Goal: Find specific page/section: Find specific page/section

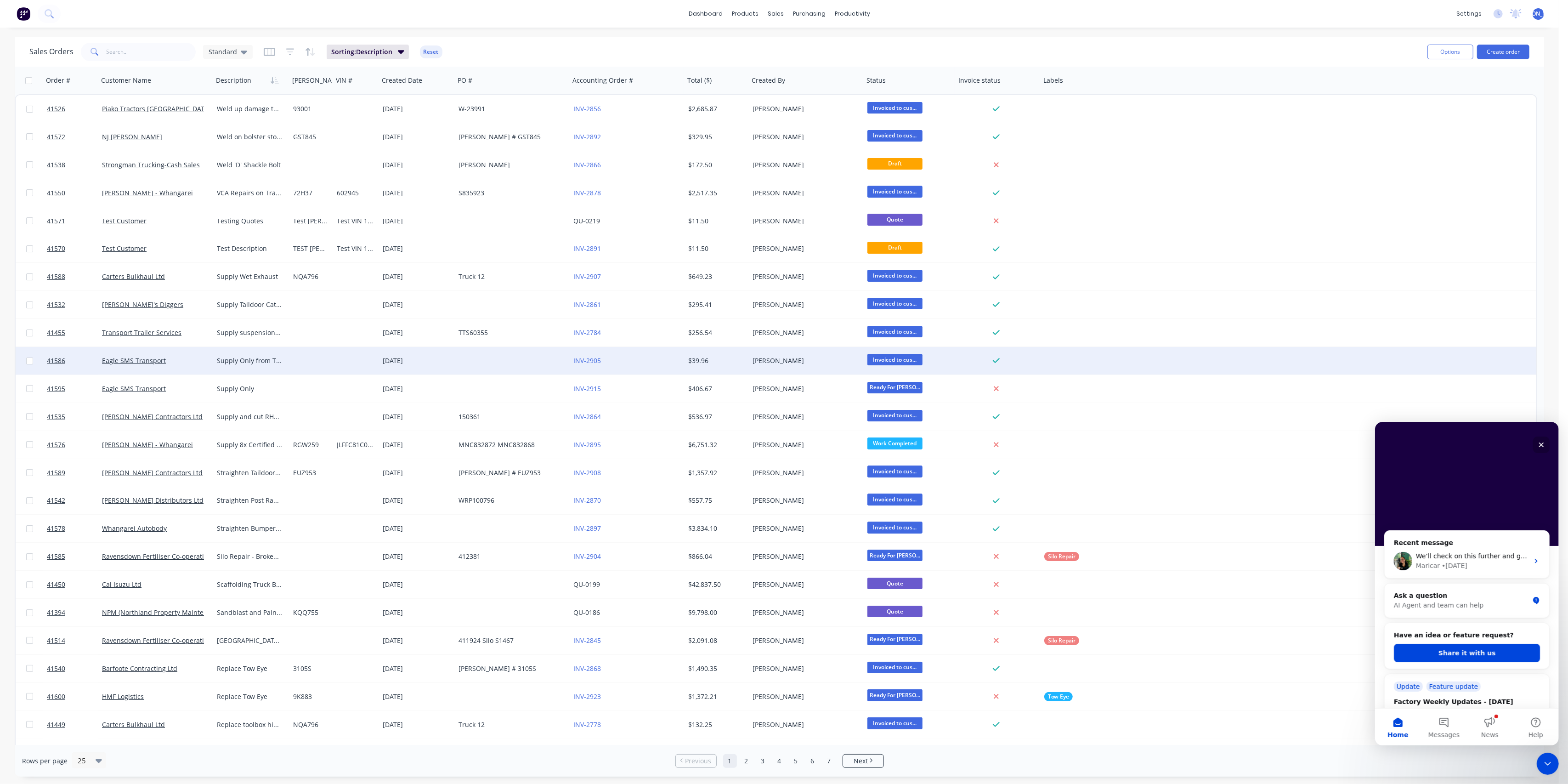
scroll to position [306, 0]
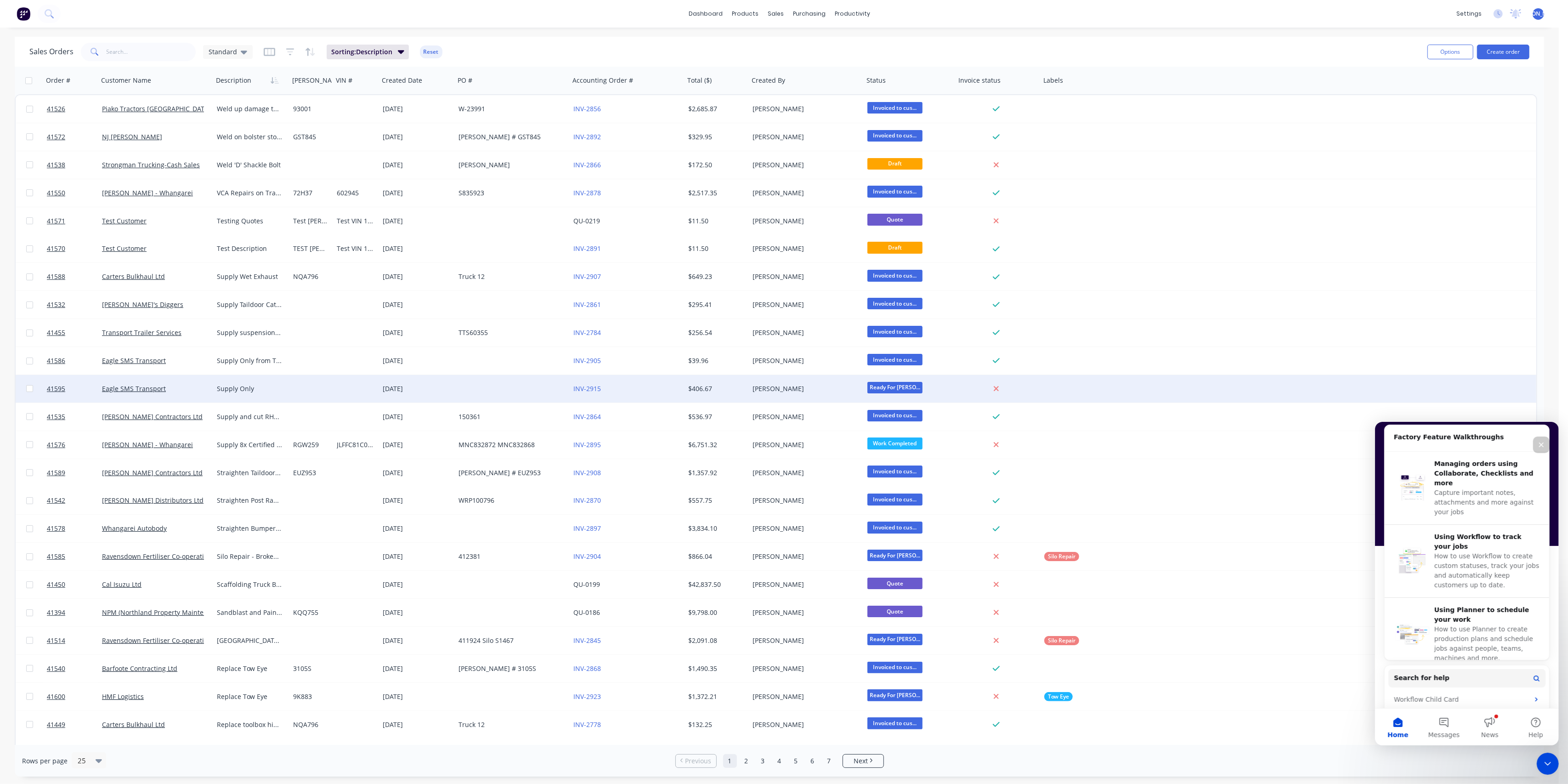
click at [1314, 381] on div "41595 Eagle SMS Transport Supply Only [DATE] INV-2915 $406.67 [PERSON_NAME] Rea…" at bounding box center [776, 389] width 1521 height 28
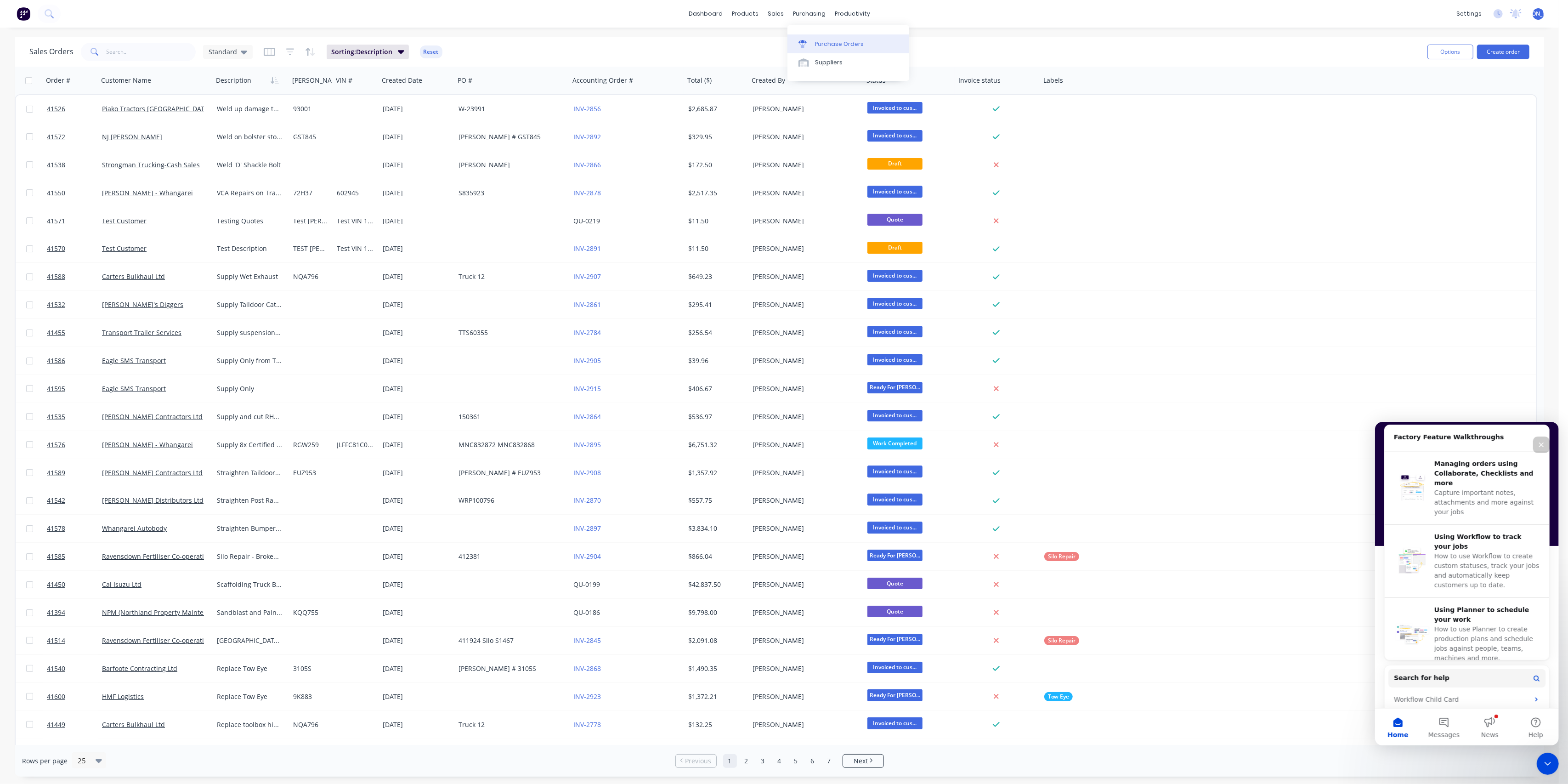
click at [824, 40] on div "Purchase Orders" at bounding box center [839, 44] width 49 height 9
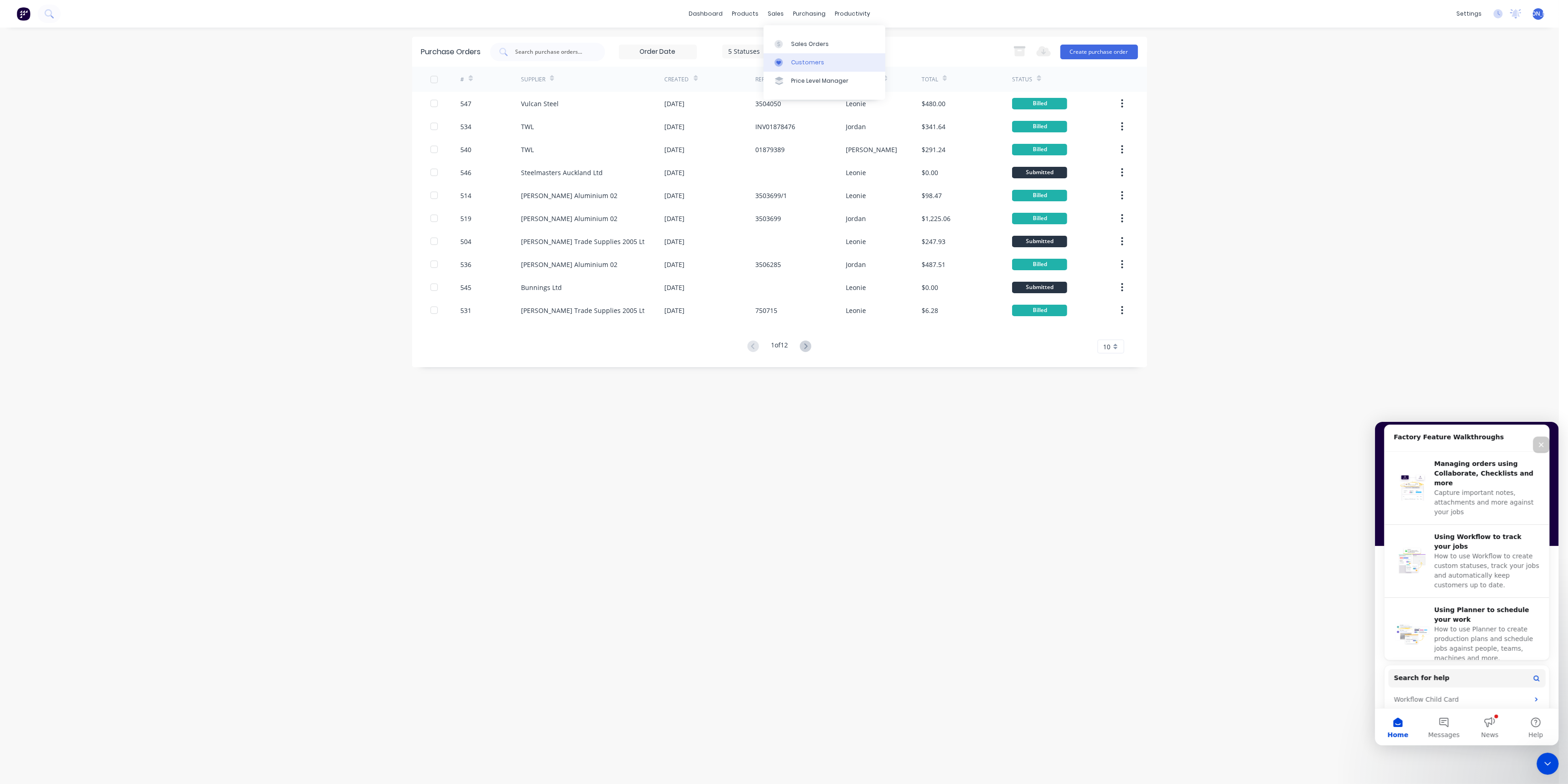
click at [805, 59] on div "Customers" at bounding box center [808, 63] width 33 height 9
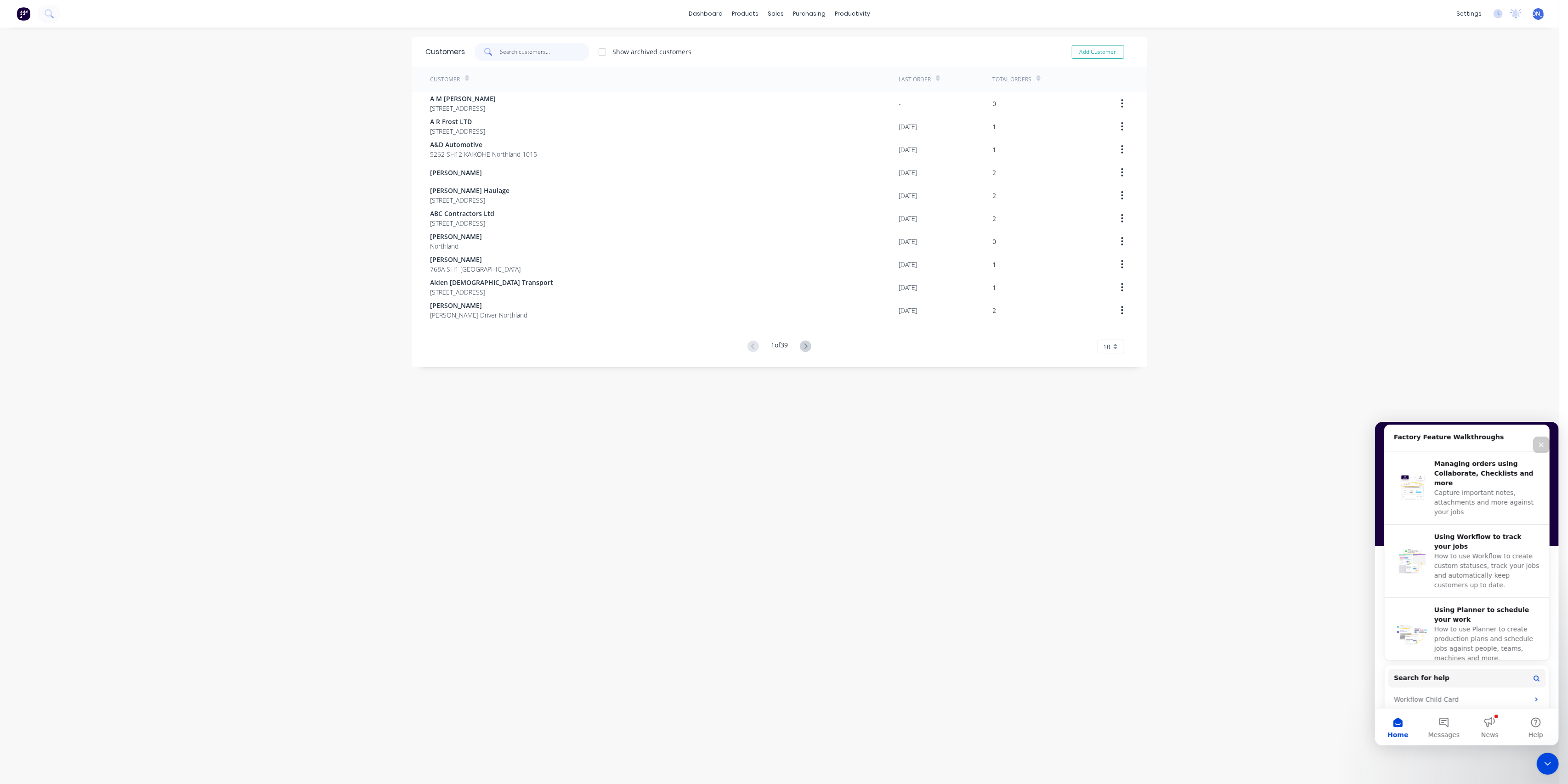
click at [500, 47] on input "text" at bounding box center [544, 52] width 89 height 18
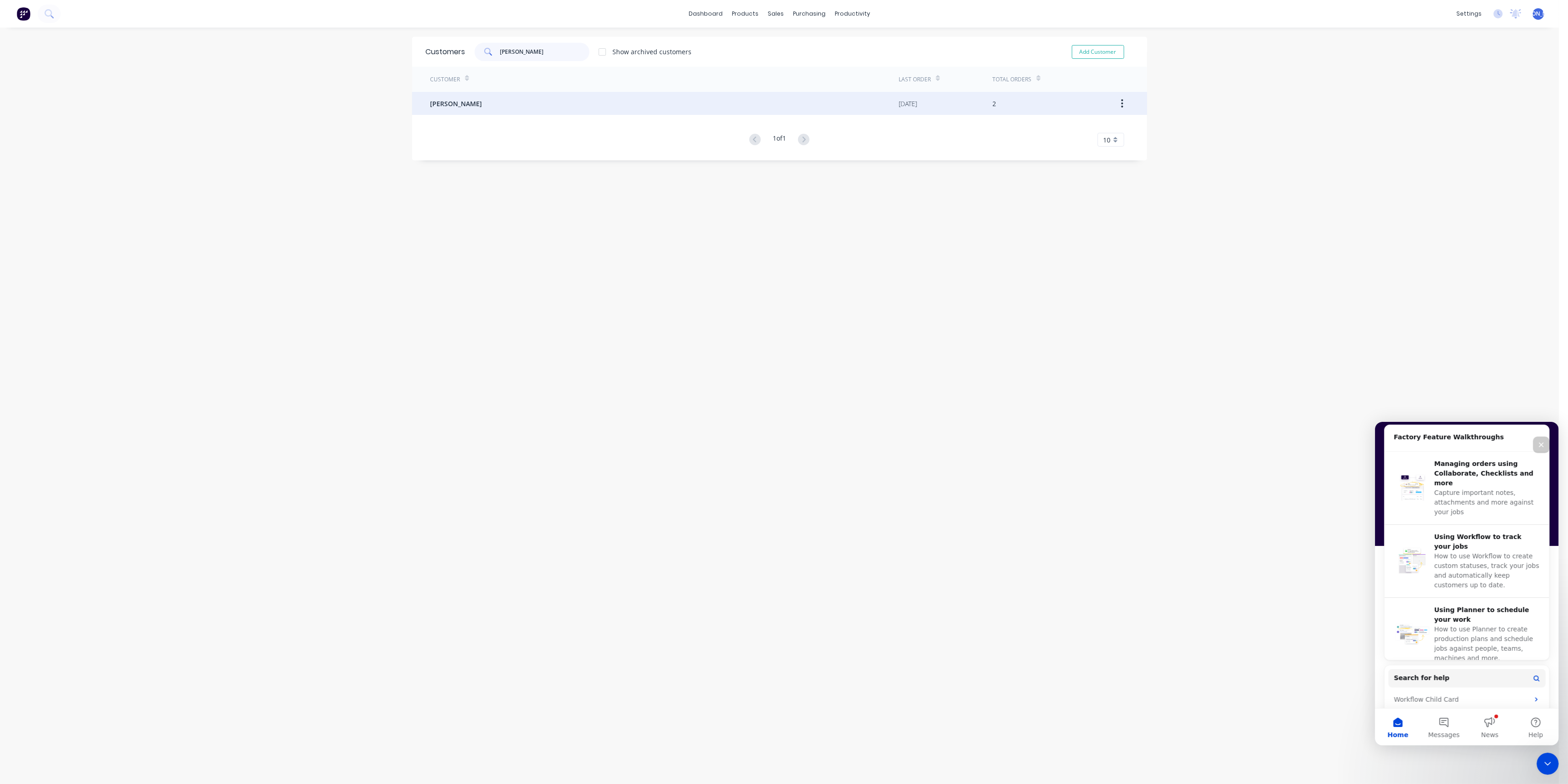
type input "[PERSON_NAME]"
click at [467, 101] on div "[PERSON_NAME]" at bounding box center [665, 103] width 469 height 23
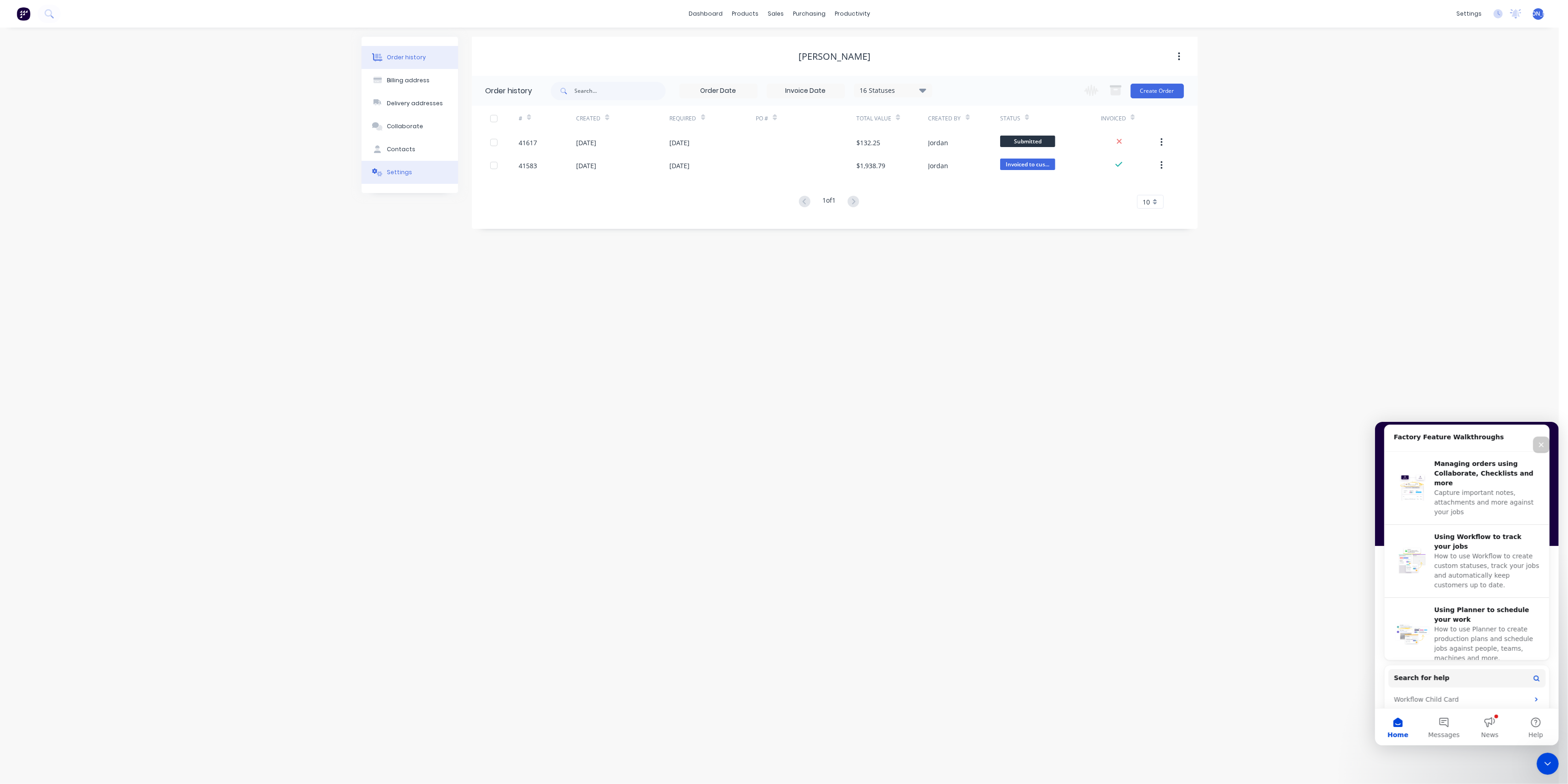
click at [404, 168] on div "Settings" at bounding box center [400, 172] width 26 height 9
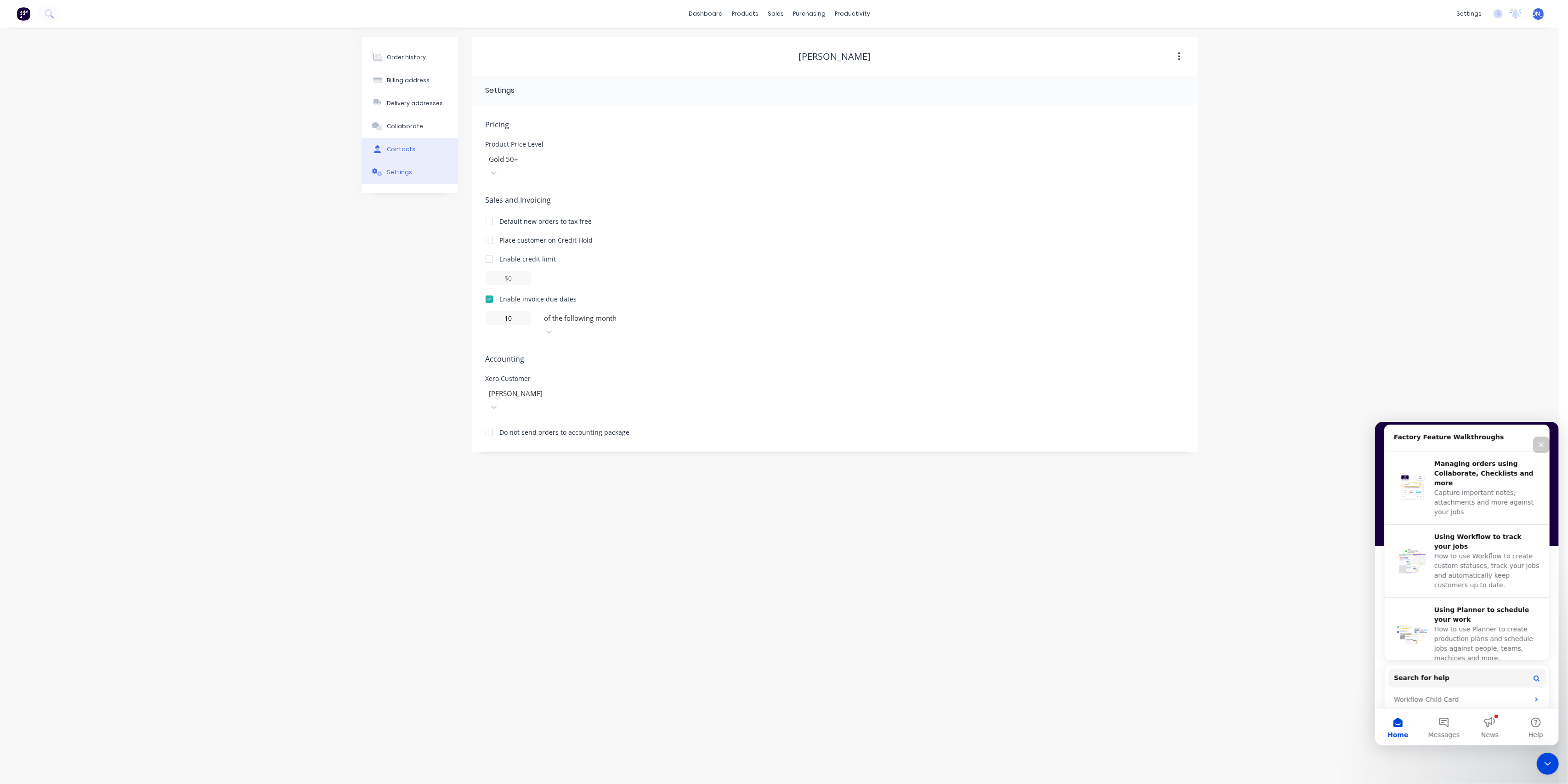
click at [415, 145] on button "Contacts" at bounding box center [410, 149] width 96 height 23
select select "NZ"
click at [479, 124] on icon "button" at bounding box center [481, 122] width 5 height 7
click at [777, 13] on div "sales" at bounding box center [776, 13] width 26 height 14
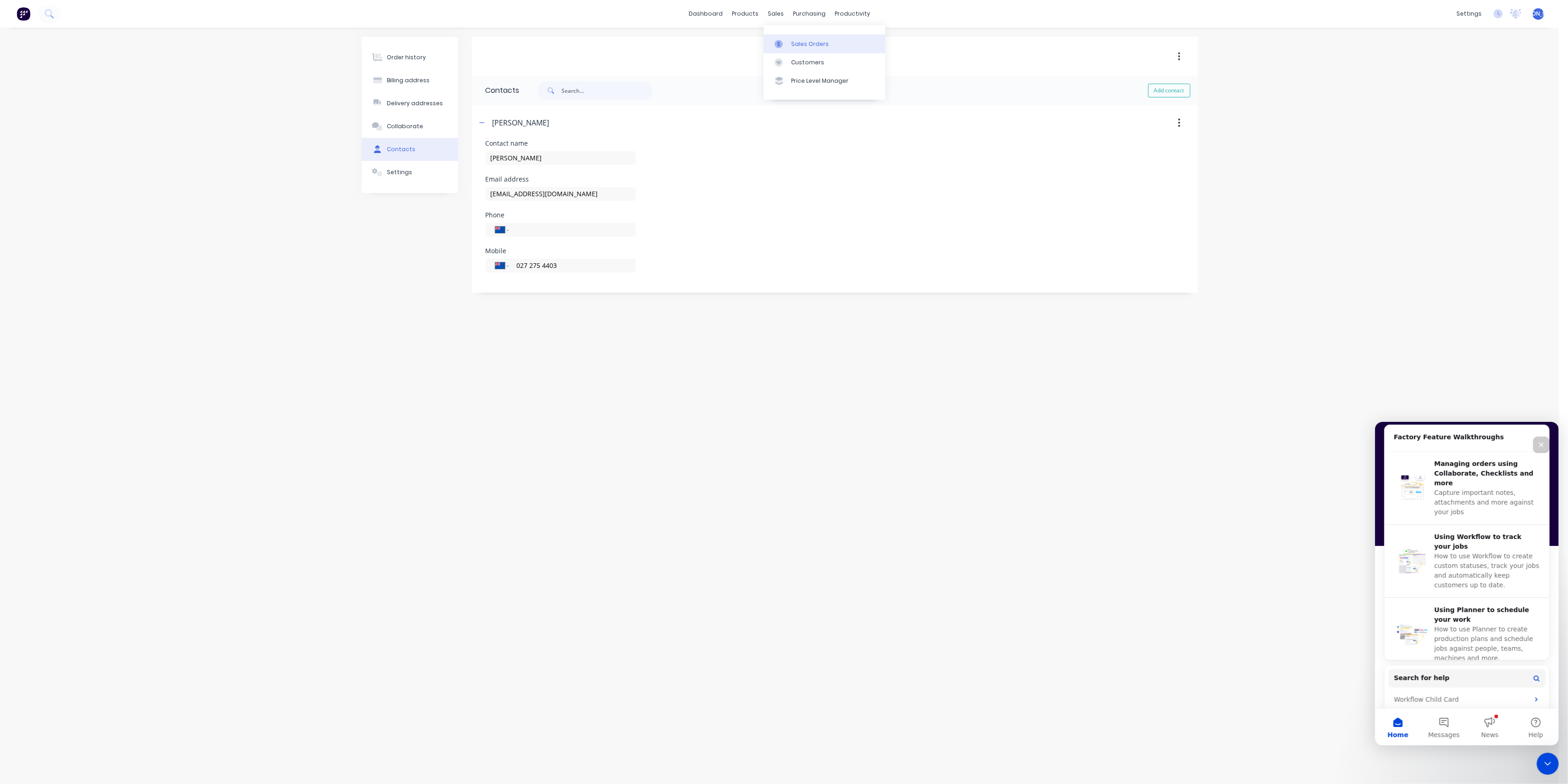
click at [814, 50] on link "Sales Orders" at bounding box center [824, 44] width 122 height 18
